Goal: Information Seeking & Learning: Learn about a topic

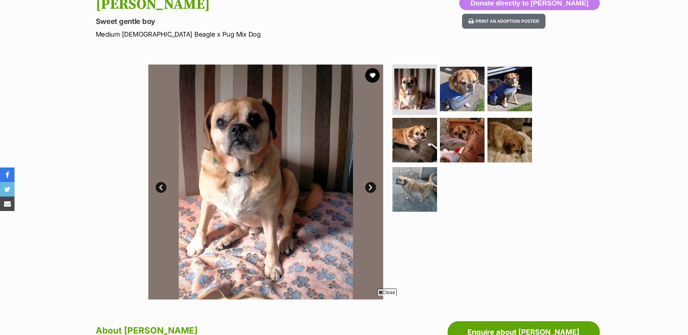
click at [370, 190] on link "Next" at bounding box center [370, 187] width 11 height 11
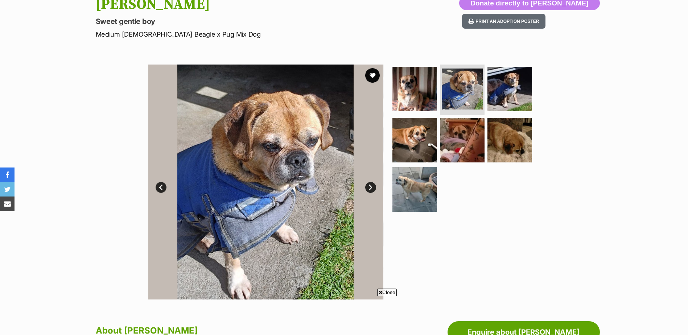
click at [370, 188] on link "Next" at bounding box center [370, 187] width 11 height 11
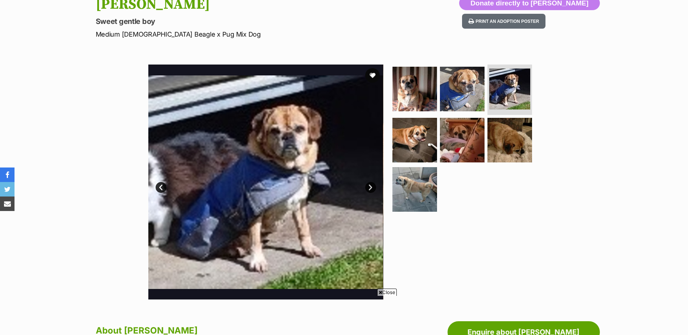
click at [372, 186] on link "Next" at bounding box center [370, 187] width 11 height 11
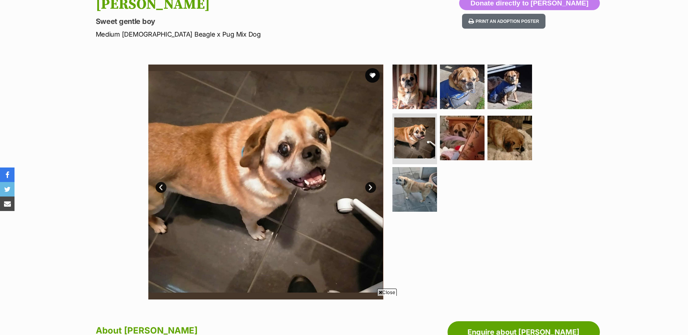
click at [372, 186] on link "Next" at bounding box center [370, 187] width 11 height 11
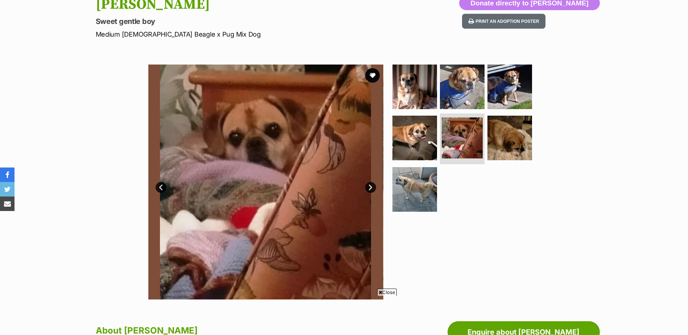
click at [372, 186] on link "Next" at bounding box center [370, 187] width 11 height 11
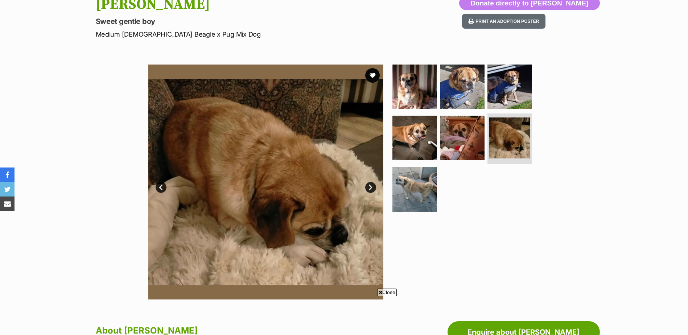
click at [372, 186] on link "Next" at bounding box center [370, 187] width 11 height 11
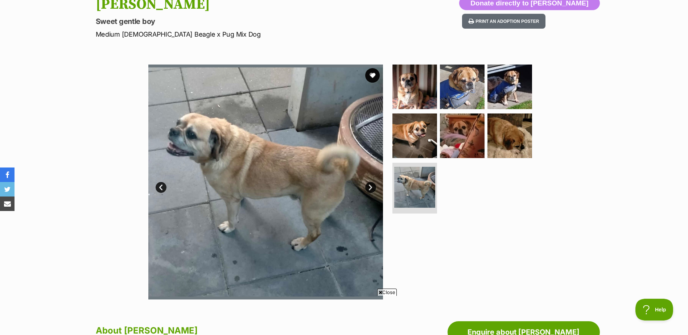
click at [372, 186] on link "Next" at bounding box center [370, 187] width 11 height 11
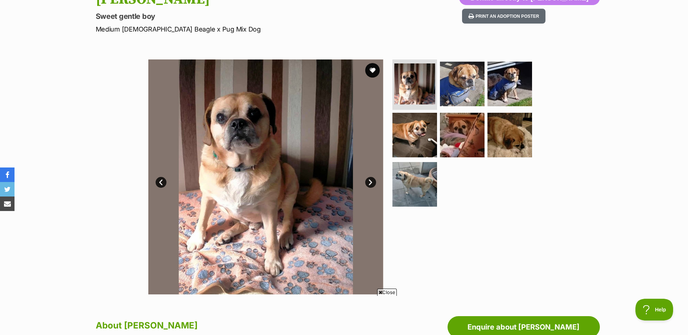
scroll to position [93, 0]
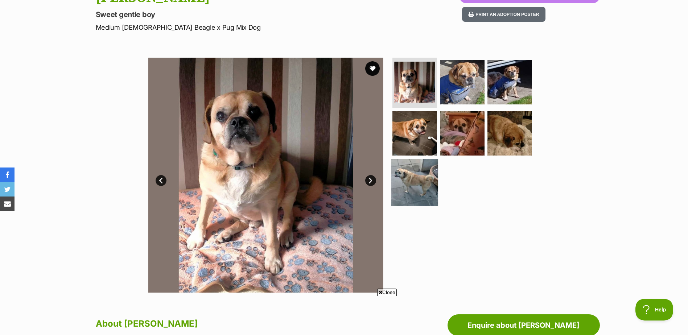
click at [415, 177] on img at bounding box center [414, 182] width 47 height 47
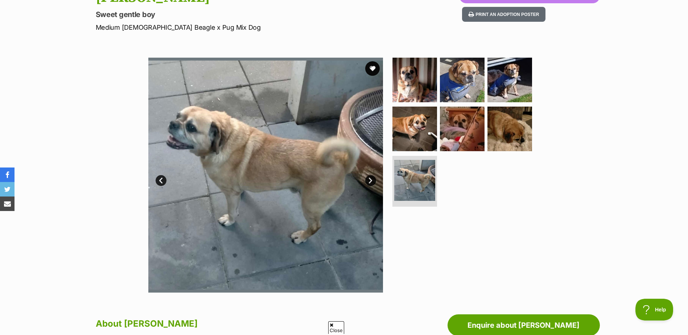
scroll to position [0, 0]
click at [462, 72] on img at bounding box center [462, 79] width 47 height 47
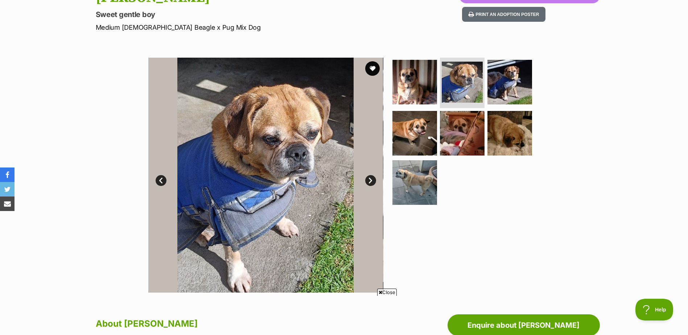
click at [371, 179] on link "Next" at bounding box center [370, 180] width 11 height 11
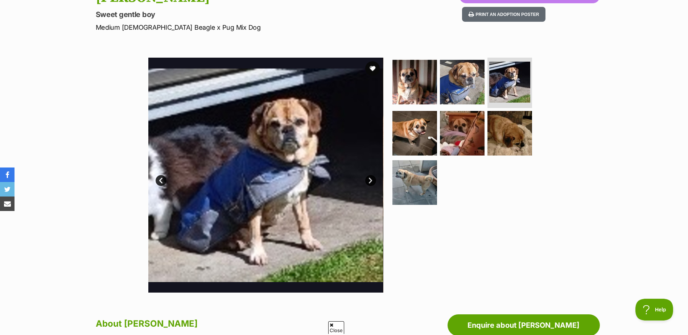
click at [371, 179] on link "Next" at bounding box center [370, 180] width 11 height 11
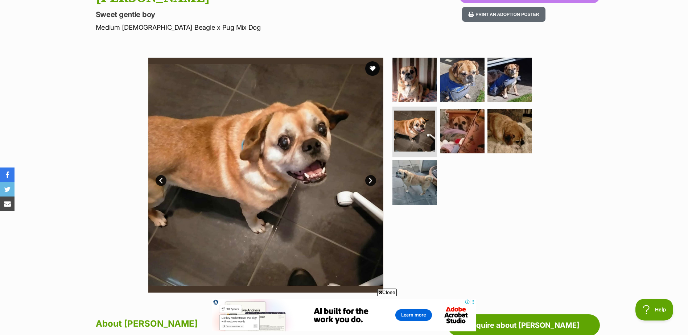
click at [371, 179] on link "Next" at bounding box center [370, 180] width 11 height 11
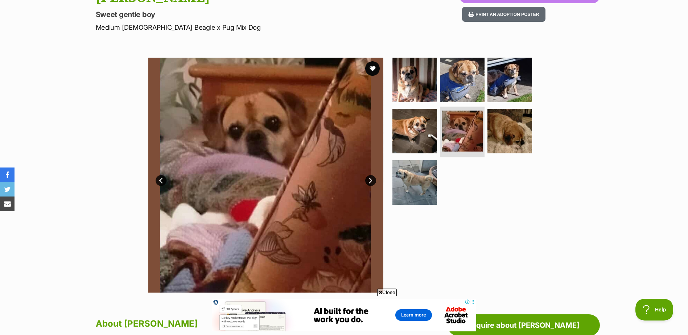
click at [371, 179] on link "Next" at bounding box center [370, 180] width 11 height 11
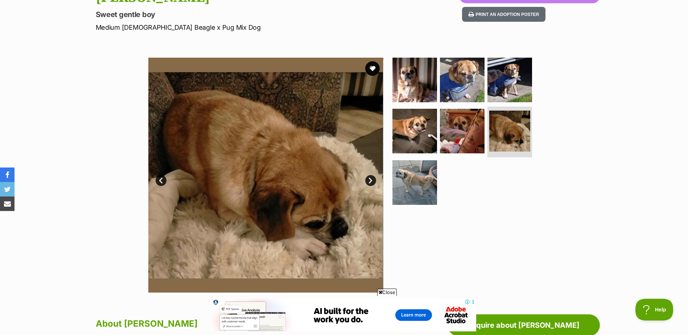
click at [371, 179] on link "Next" at bounding box center [370, 180] width 11 height 11
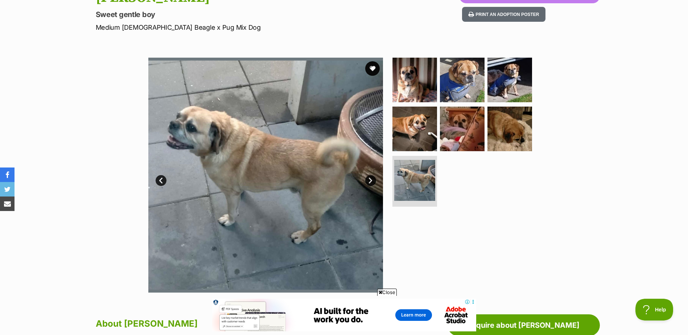
click at [371, 179] on link "Next" at bounding box center [370, 180] width 11 height 11
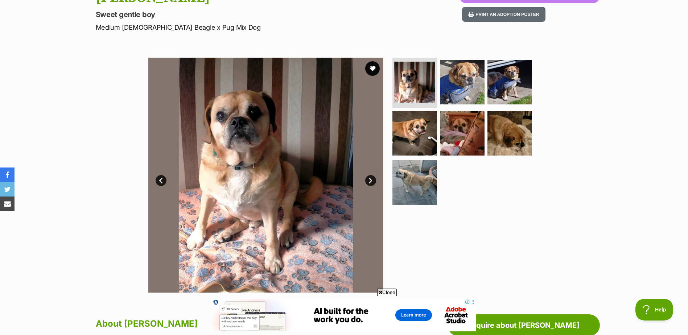
click at [371, 180] on link "Next" at bounding box center [370, 180] width 11 height 11
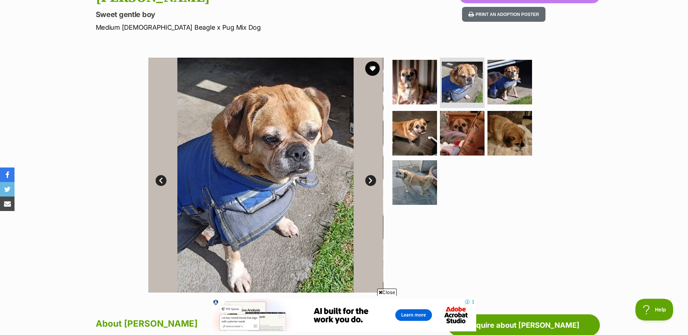
click at [369, 180] on link "Next" at bounding box center [370, 180] width 11 height 11
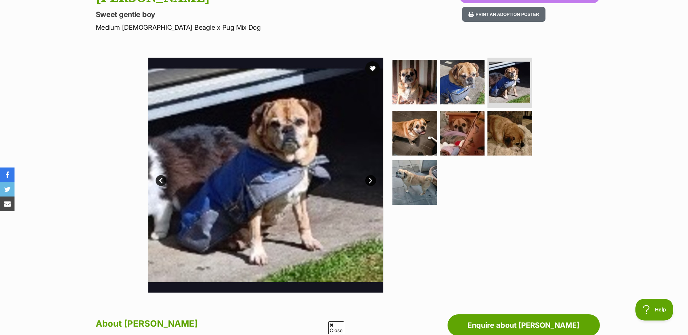
click at [369, 180] on link "Next" at bounding box center [370, 180] width 11 height 11
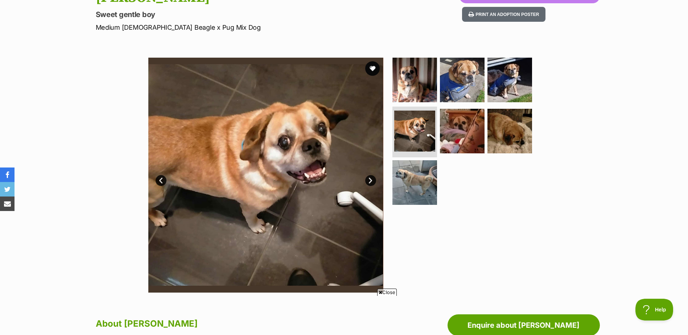
click at [369, 180] on link "Next" at bounding box center [370, 180] width 11 height 11
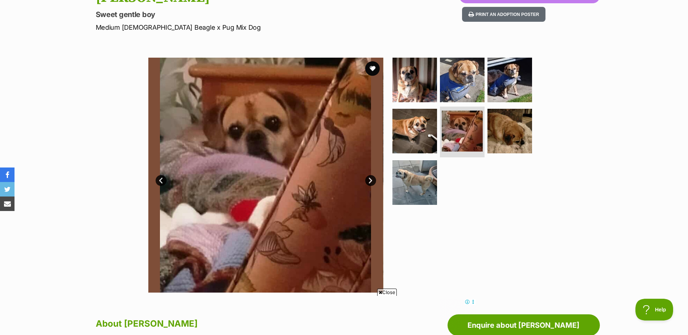
click at [369, 180] on link "Next" at bounding box center [370, 180] width 11 height 11
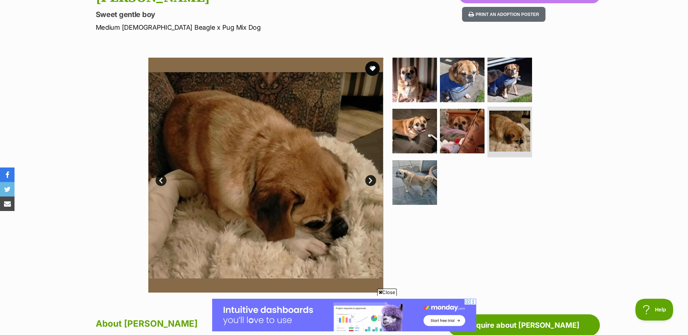
click at [369, 180] on link "Next" at bounding box center [370, 180] width 11 height 11
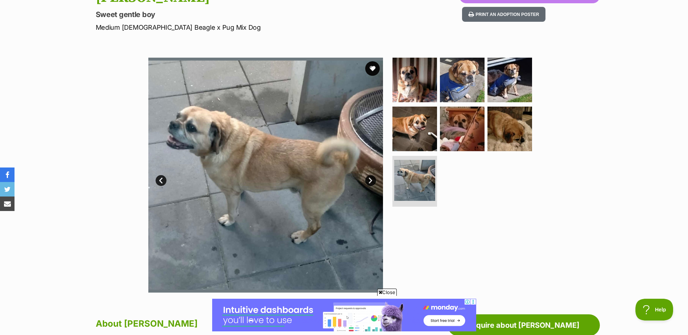
click at [371, 181] on link "Next" at bounding box center [370, 180] width 11 height 11
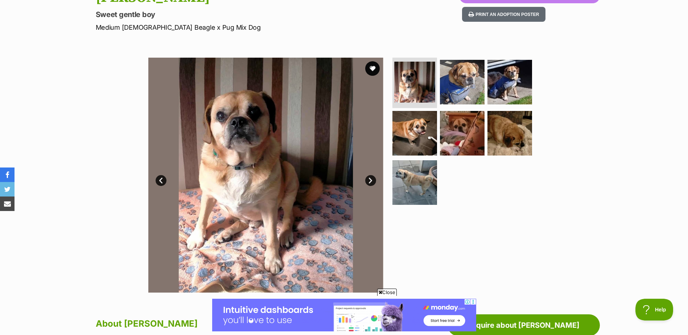
click at [371, 181] on link "Next" at bounding box center [370, 180] width 11 height 11
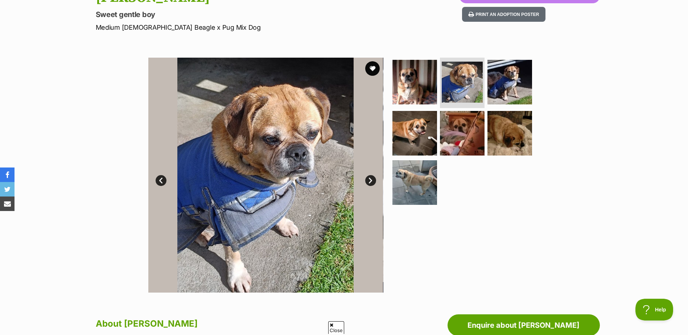
click at [371, 181] on link "Next" at bounding box center [370, 180] width 11 height 11
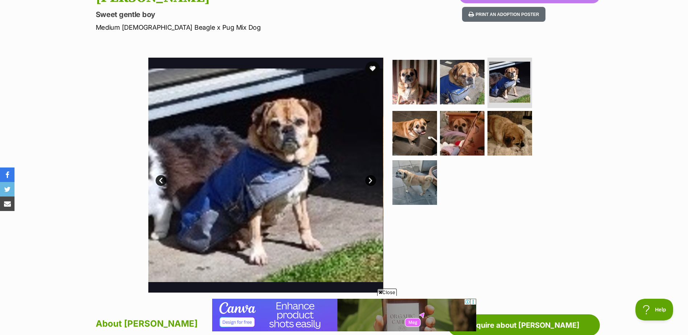
click at [371, 182] on link "Next" at bounding box center [370, 180] width 11 height 11
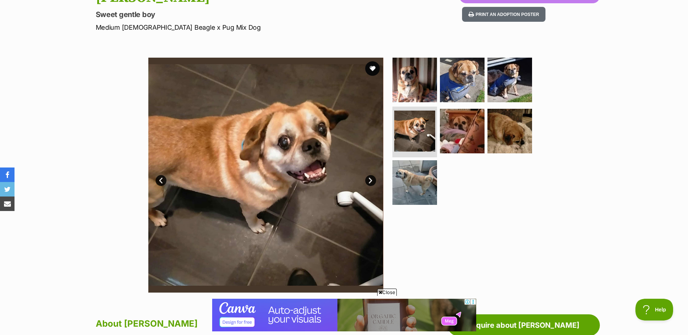
click at [370, 180] on link "Next" at bounding box center [370, 180] width 11 height 11
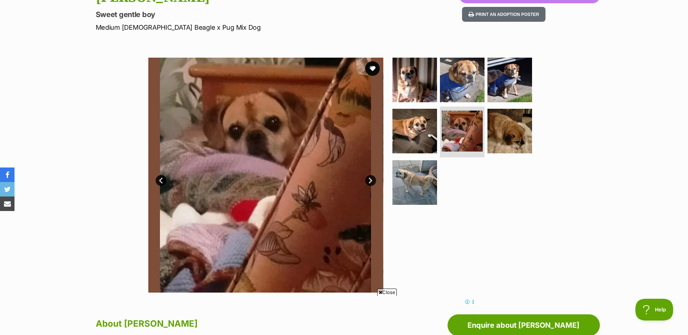
click at [161, 178] on link "Prev" at bounding box center [161, 180] width 11 height 11
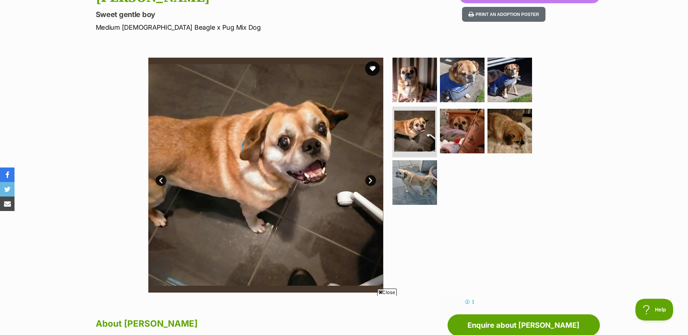
click at [372, 179] on link "Next" at bounding box center [370, 180] width 11 height 11
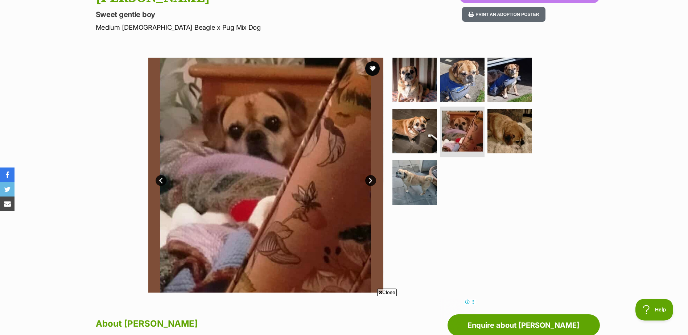
click at [372, 178] on link "Next" at bounding box center [370, 180] width 11 height 11
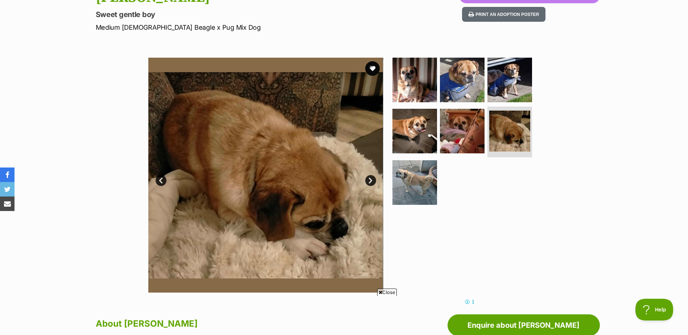
click at [372, 178] on link "Next" at bounding box center [370, 180] width 11 height 11
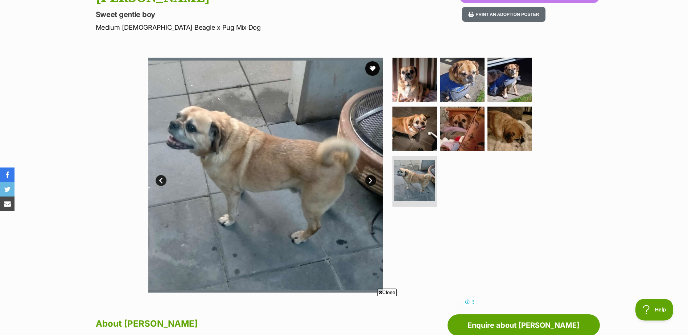
click at [372, 178] on link "Next" at bounding box center [370, 180] width 11 height 11
